Goal: Task Accomplishment & Management: Manage account settings

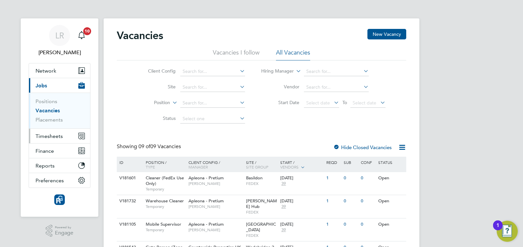
click at [45, 135] on span "Timesheets" at bounding box center [49, 136] width 27 height 6
click at [46, 140] on button "Timesheets" at bounding box center [59, 136] width 61 height 14
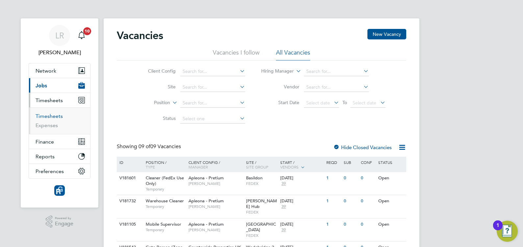
click at [45, 115] on link "Timesheets" at bounding box center [49, 116] width 27 height 6
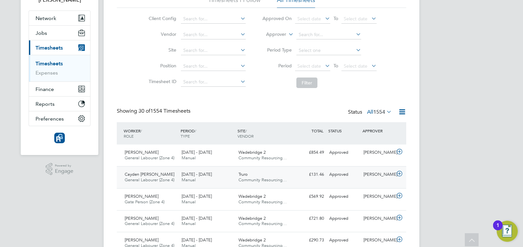
click at [140, 176] on span "Cayden Cahill" at bounding box center [150, 175] width 50 height 6
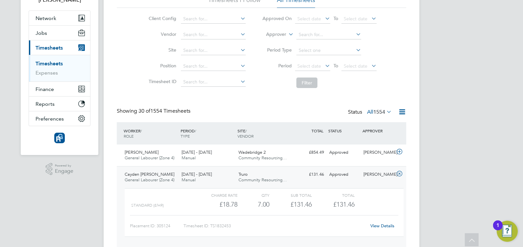
drag, startPoint x: 180, startPoint y: 174, endPoint x: 95, endPoint y: 176, distance: 84.6
click at [95, 176] on div ".st0{fill:#C0C1C2;} Powered by Engage" at bounding box center [60, 169] width 78 height 28
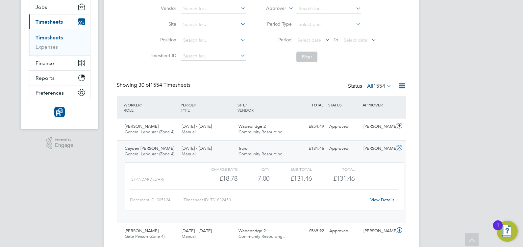
click at [136, 151] on div "Cayden Cahill General Labourer (Zone 4) 15 - 21 Sep 2025" at bounding box center [150, 151] width 57 height 16
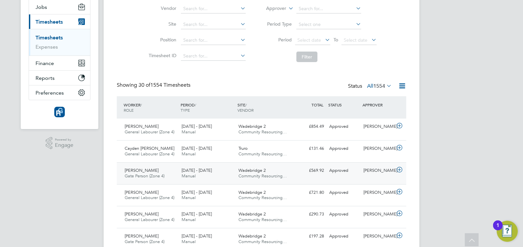
click at [142, 174] on span "Gate Person (Zone 4)" at bounding box center [145, 176] width 40 height 6
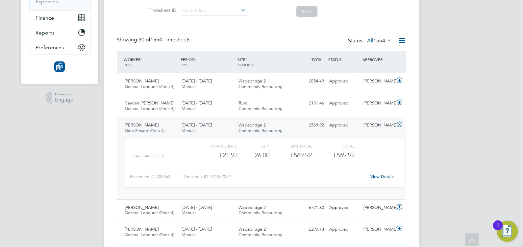
scroll to position [124, 0]
